Goal: Task Accomplishment & Management: Manage account settings

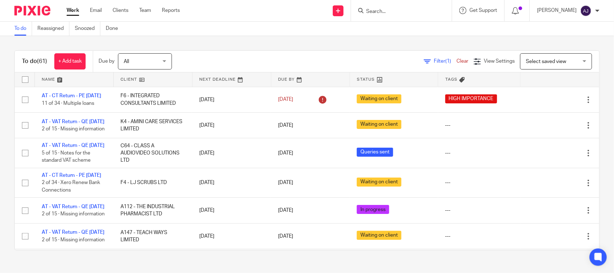
click at [303, 29] on div "To do Reassigned Snoozed Done" at bounding box center [307, 29] width 614 height 14
click at [283, 37] on div "To do (61) + Add task Due by All All Today Tomorrow This week Next week This mo…" at bounding box center [307, 150] width 614 height 229
click at [318, 40] on div "To do (61) + Add task Due by All All Today Tomorrow This week Next week This mo…" at bounding box center [307, 150] width 614 height 229
click at [227, 33] on div "To do Reassigned Snoozed Done" at bounding box center [307, 29] width 614 height 14
click at [267, 35] on div "To do Reassigned Snoozed Done" at bounding box center [307, 29] width 614 height 14
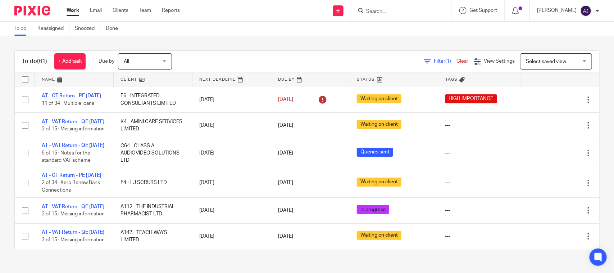
click at [267, 38] on div "To do (61) + Add task Due by All All Today Tomorrow This week Next week This mo…" at bounding box center [307, 150] width 614 height 229
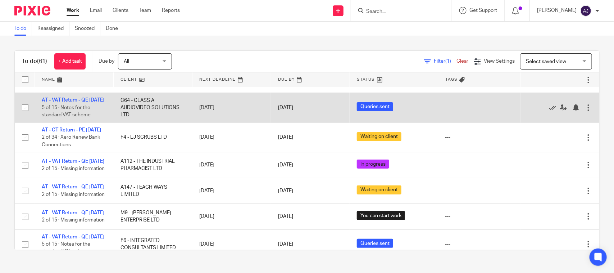
scroll to position [90, 0]
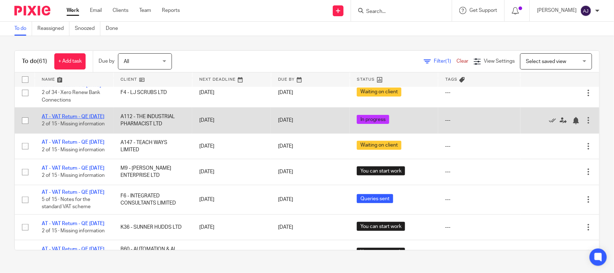
click at [86, 119] on link "AT - VAT Return - QE 31-08-2025" at bounding box center [73, 116] width 63 height 5
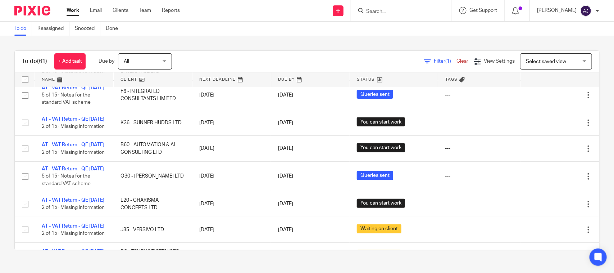
scroll to position [180, 0]
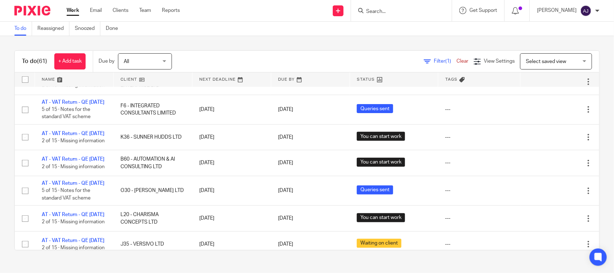
click at [320, 39] on div "To do (61) + Add task Due by All All Today Tomorrow This week Next week This mo…" at bounding box center [307, 150] width 614 height 229
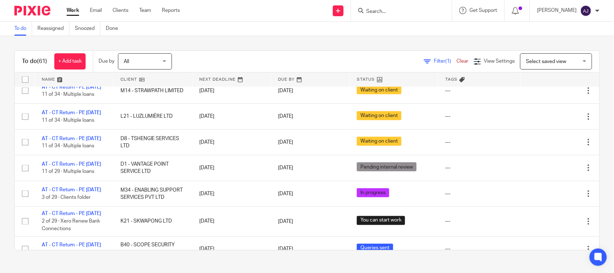
scroll to position [495, 0]
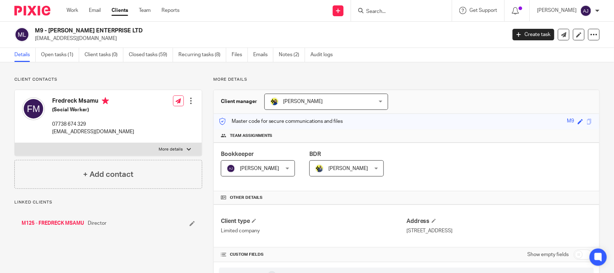
scroll to position [630, 0]
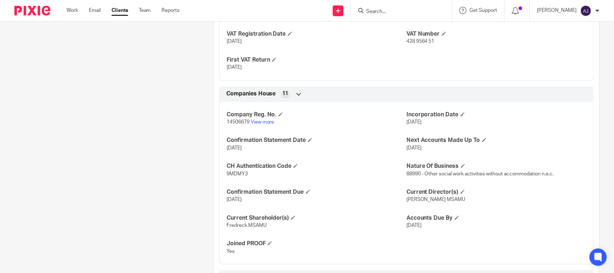
drag, startPoint x: 403, startPoint y: 152, endPoint x: 461, endPoint y: 152, distance: 57.6
click at [461, 152] on p "[DATE]" at bounding box center [497, 147] width 180 height 7
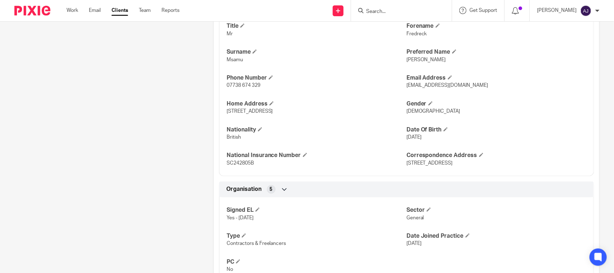
scroll to position [0, 0]
